Goal: Find contact information: Find contact information

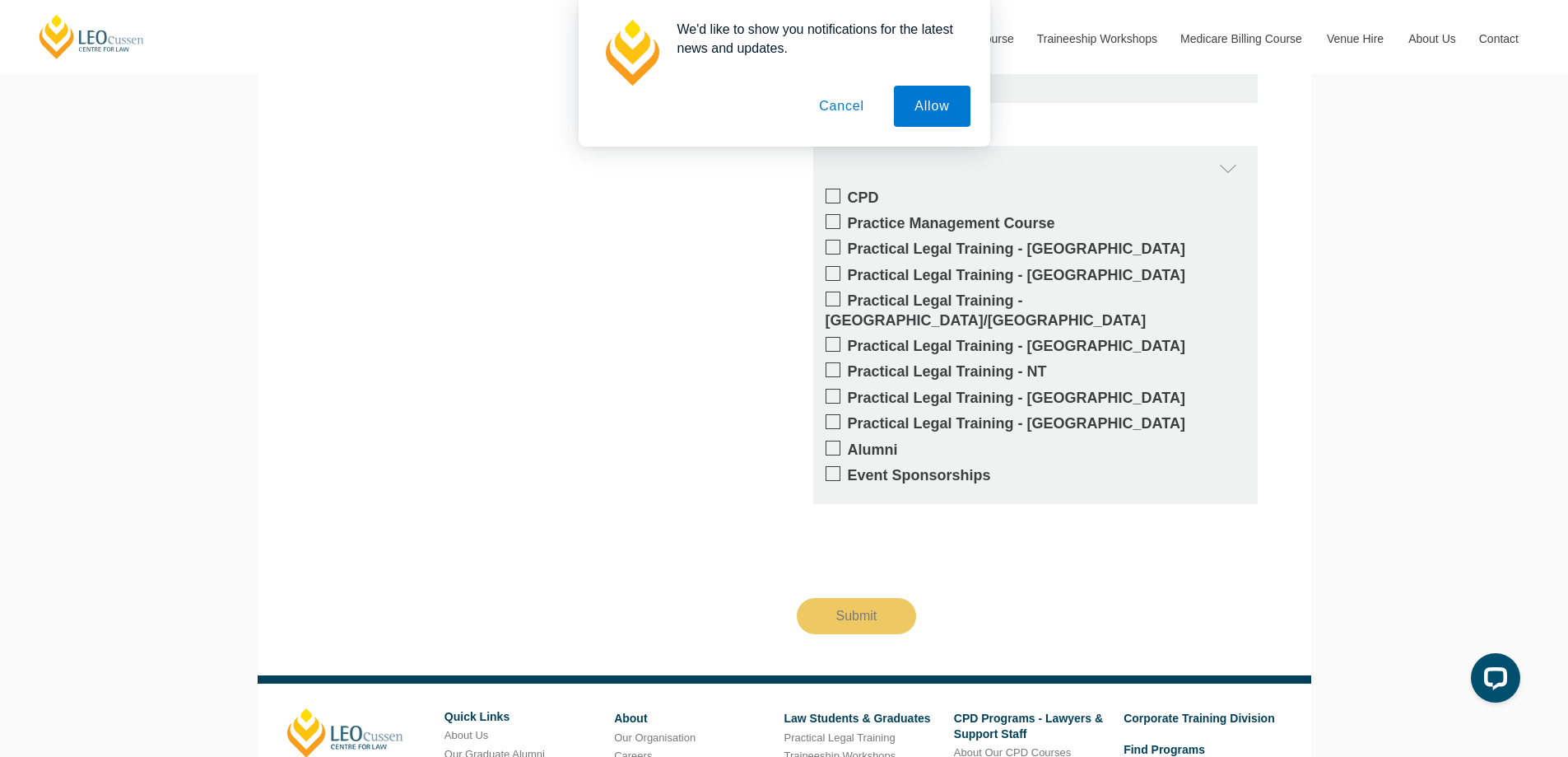
click at [840, 106] on button "Cancel" at bounding box center [841, 107] width 86 height 42
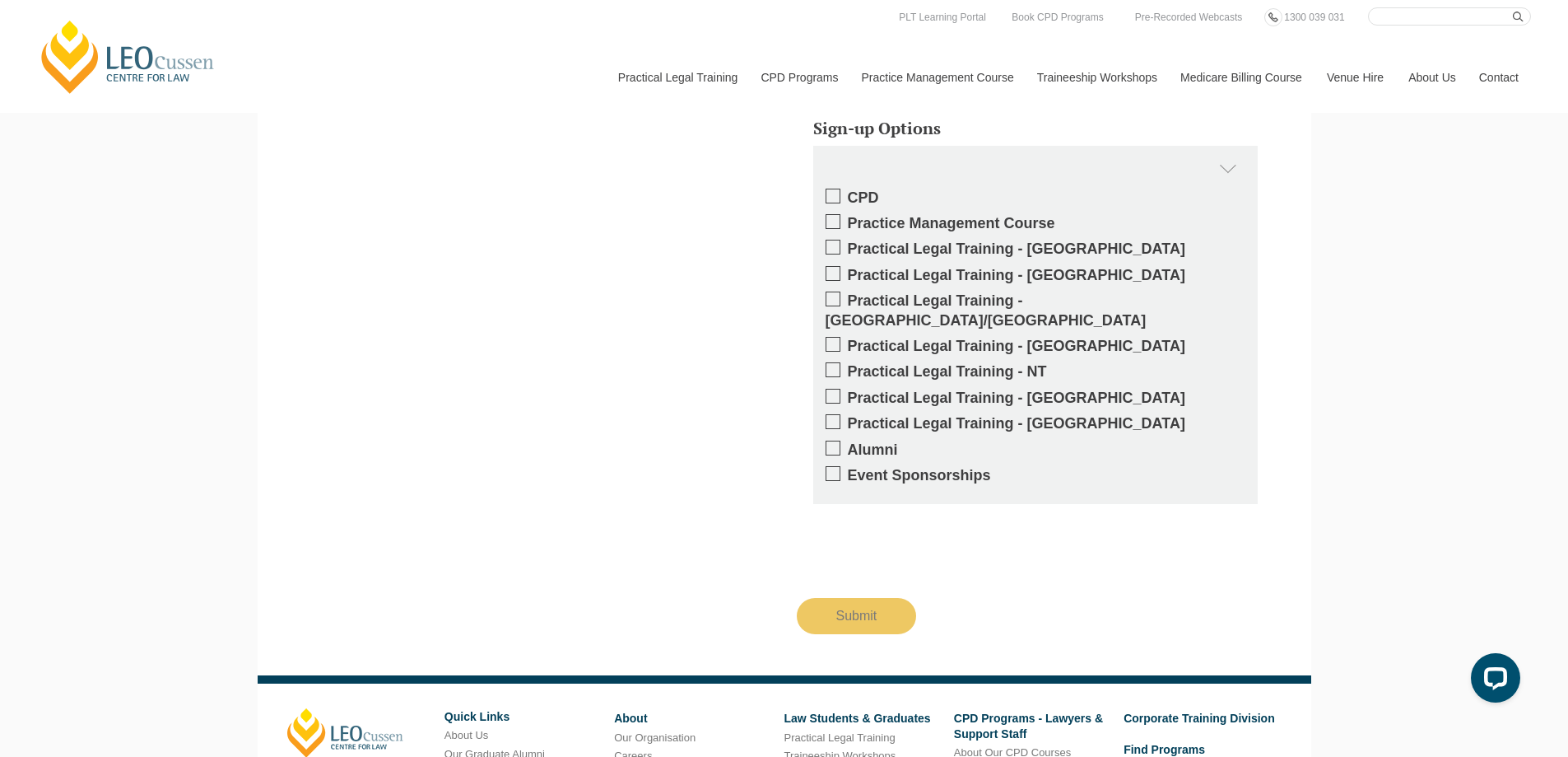
click at [1492, 66] on link "Contact" at bounding box center [1499, 77] width 64 height 71
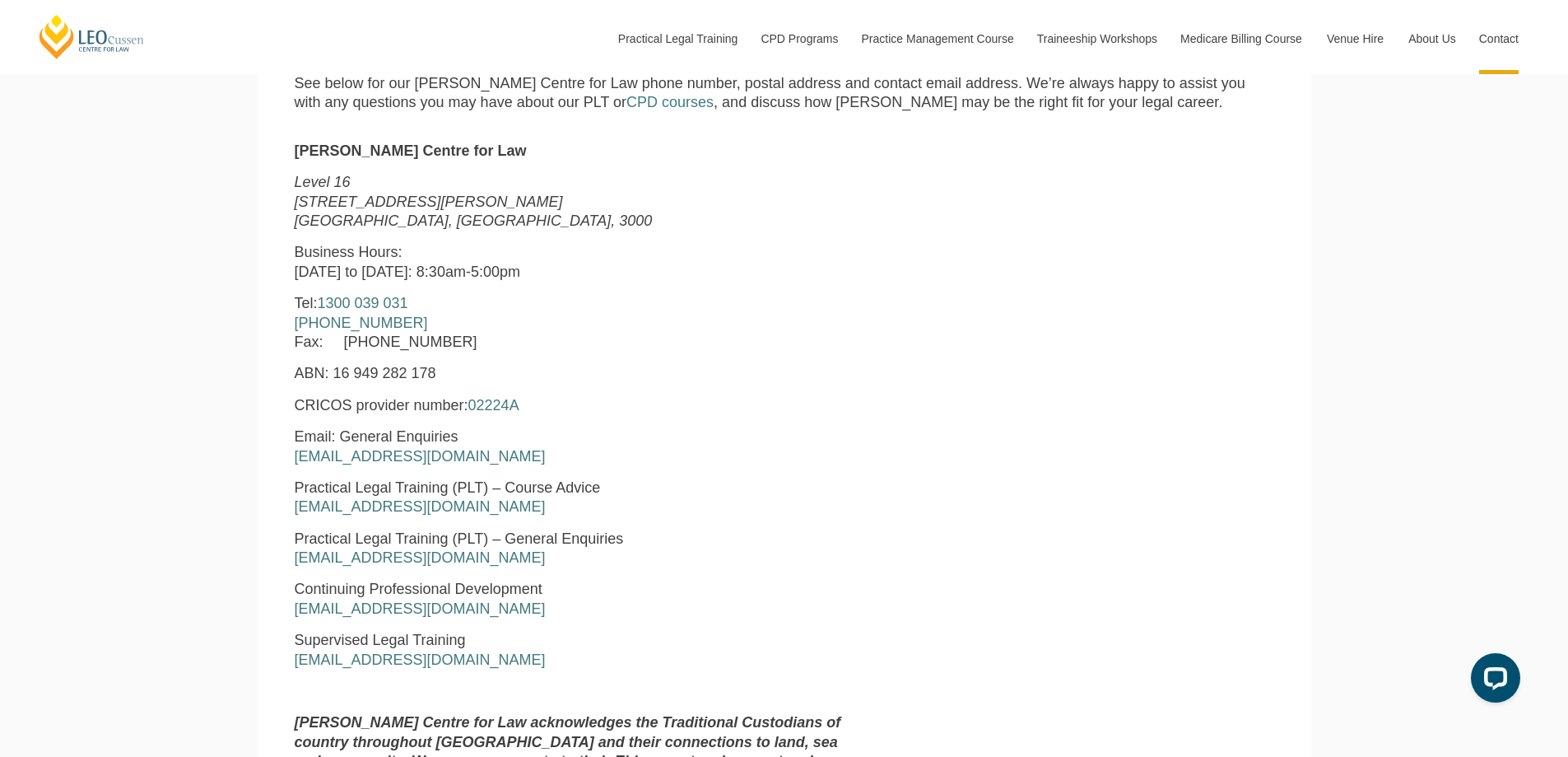
scroll to position [741, 0]
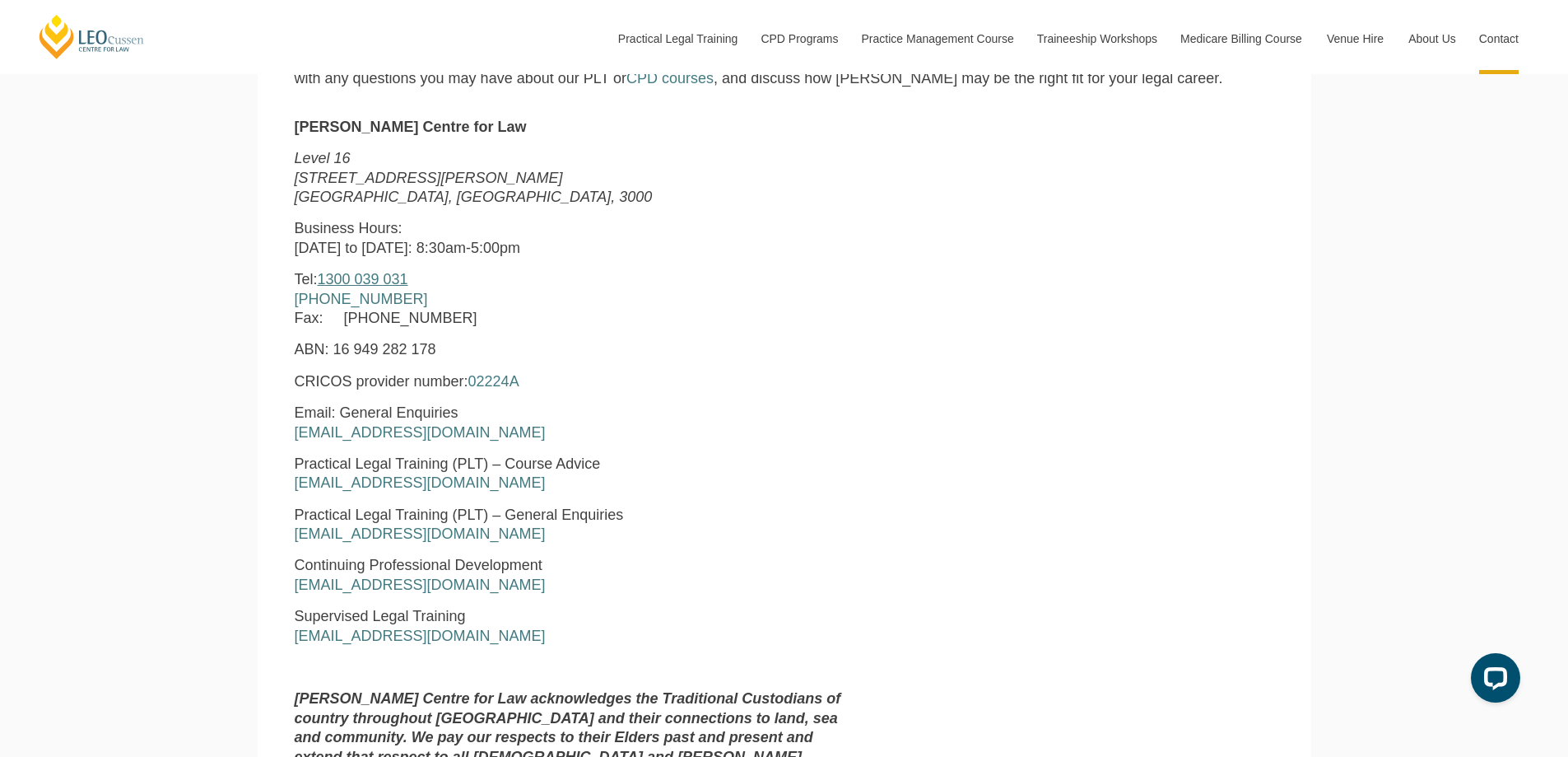
click at [389, 282] on link "1300 039 031" at bounding box center [363, 279] width 91 height 17
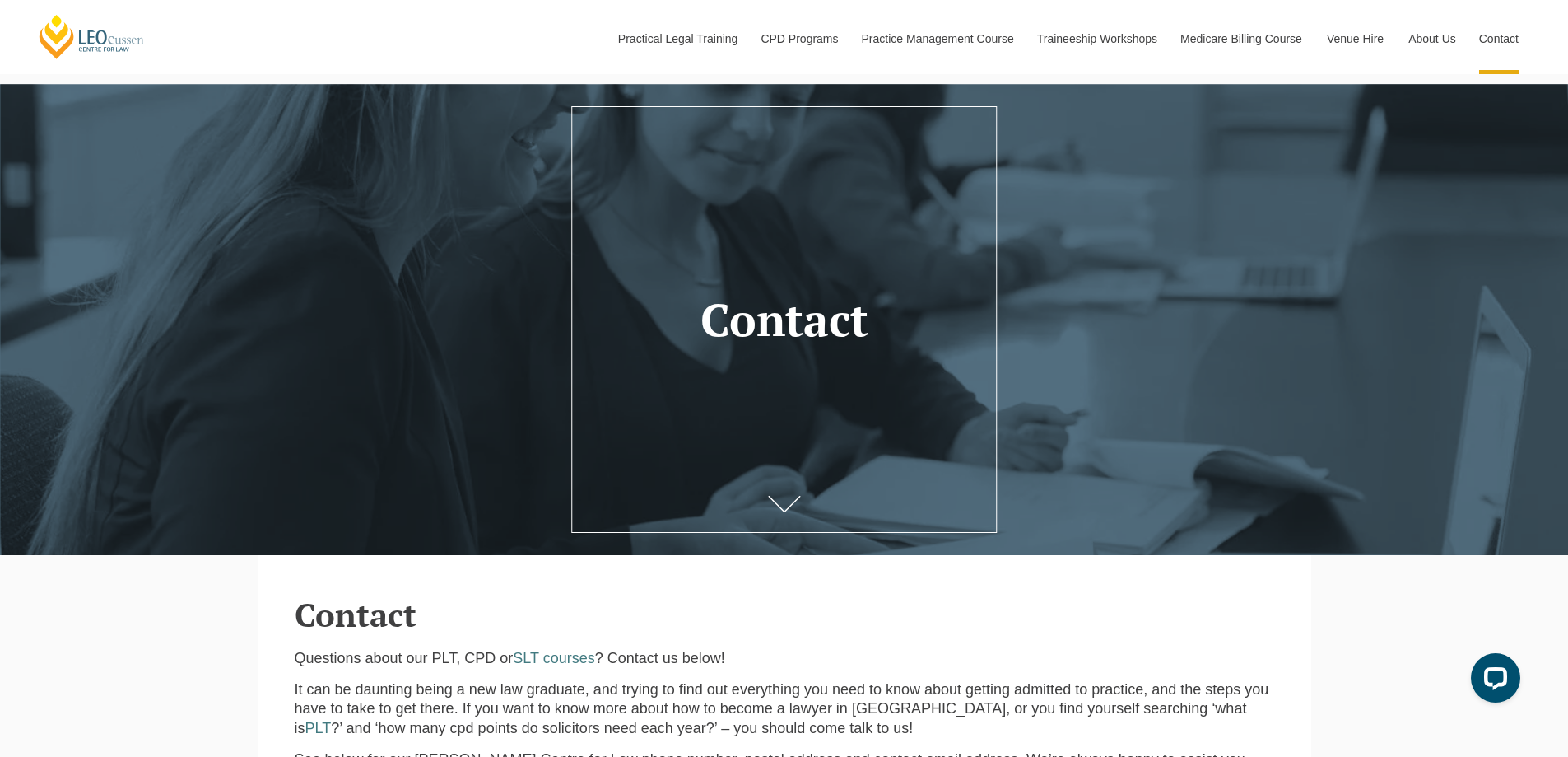
scroll to position [0, 0]
